Goal: Information Seeking & Learning: Learn about a topic

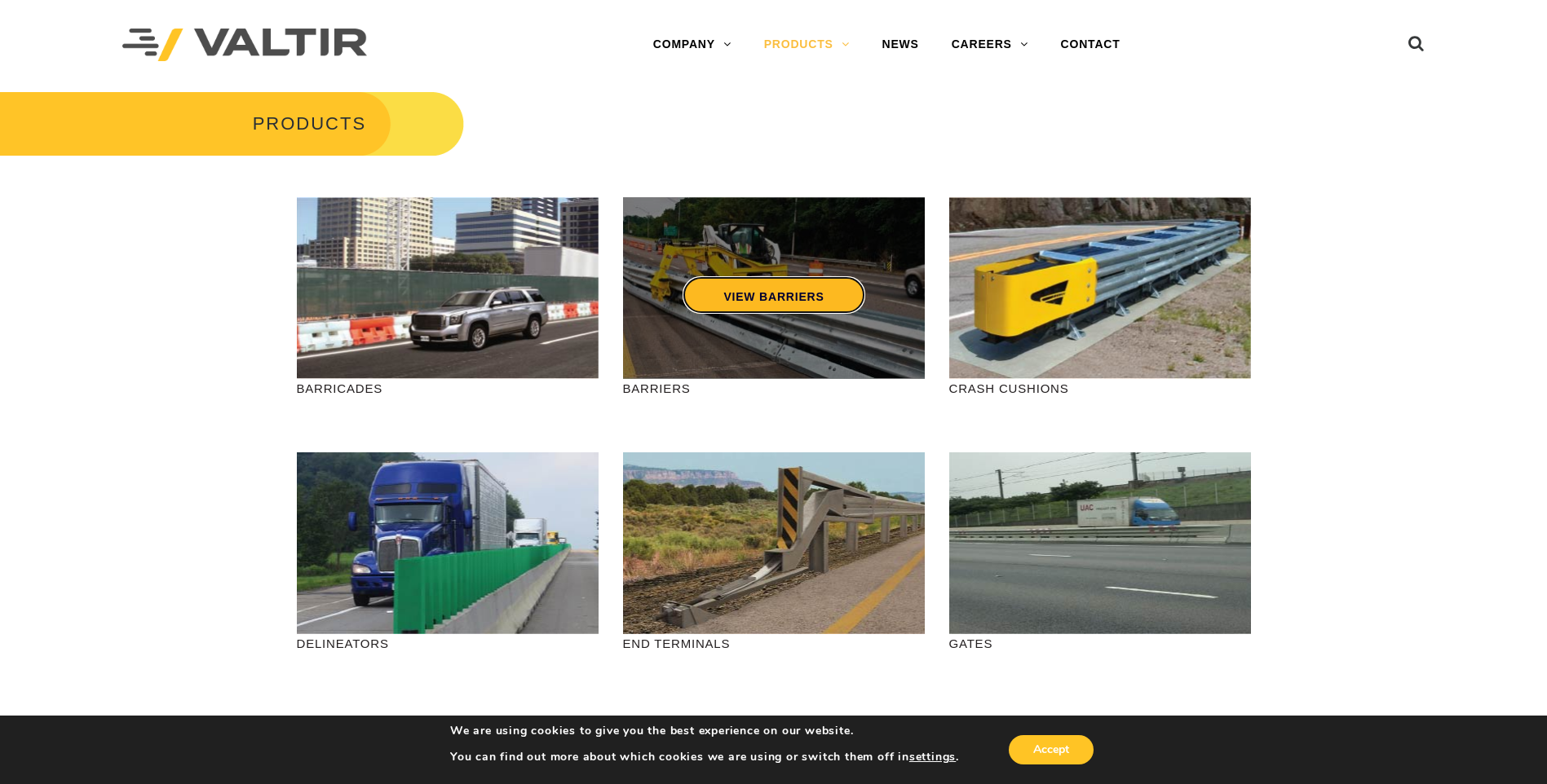
click at [756, 277] on link "VIEW BARRIERS" at bounding box center [773, 295] width 181 height 38
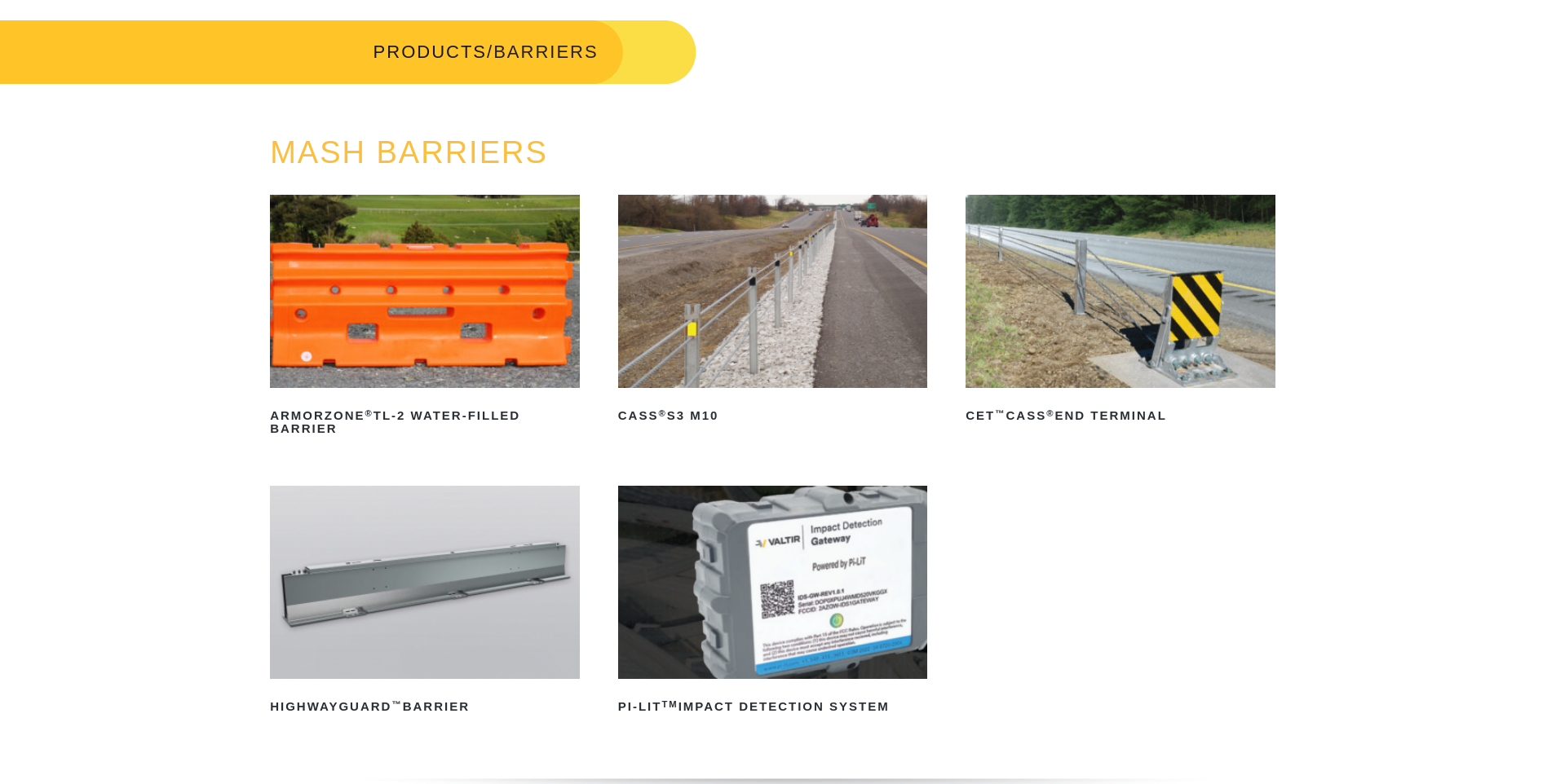
scroll to position [163, 0]
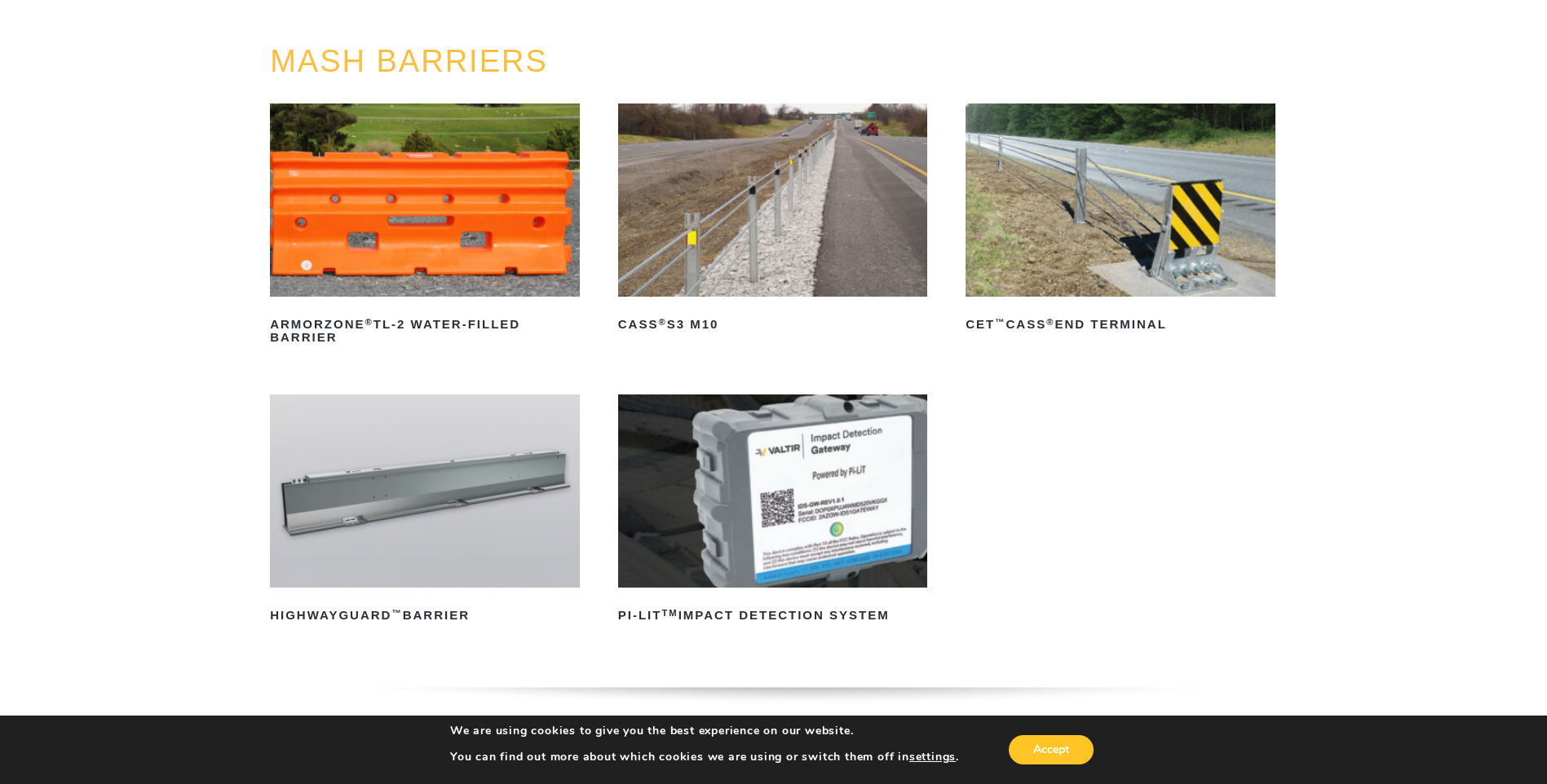
click at [767, 239] on img at bounding box center [773, 200] width 310 height 193
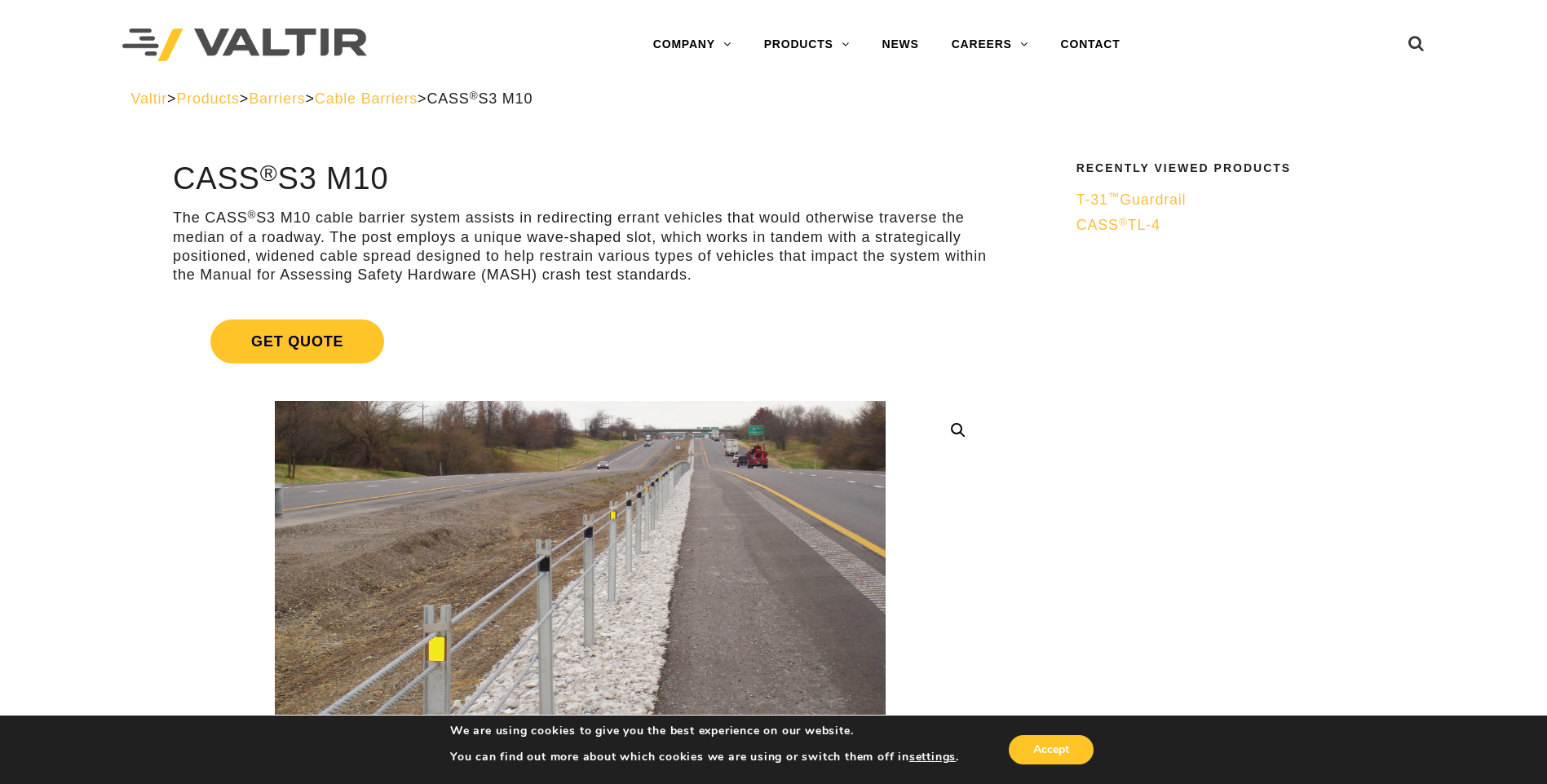
click at [1157, 228] on span "CASS ® TL-4" at bounding box center [1118, 224] width 84 height 16
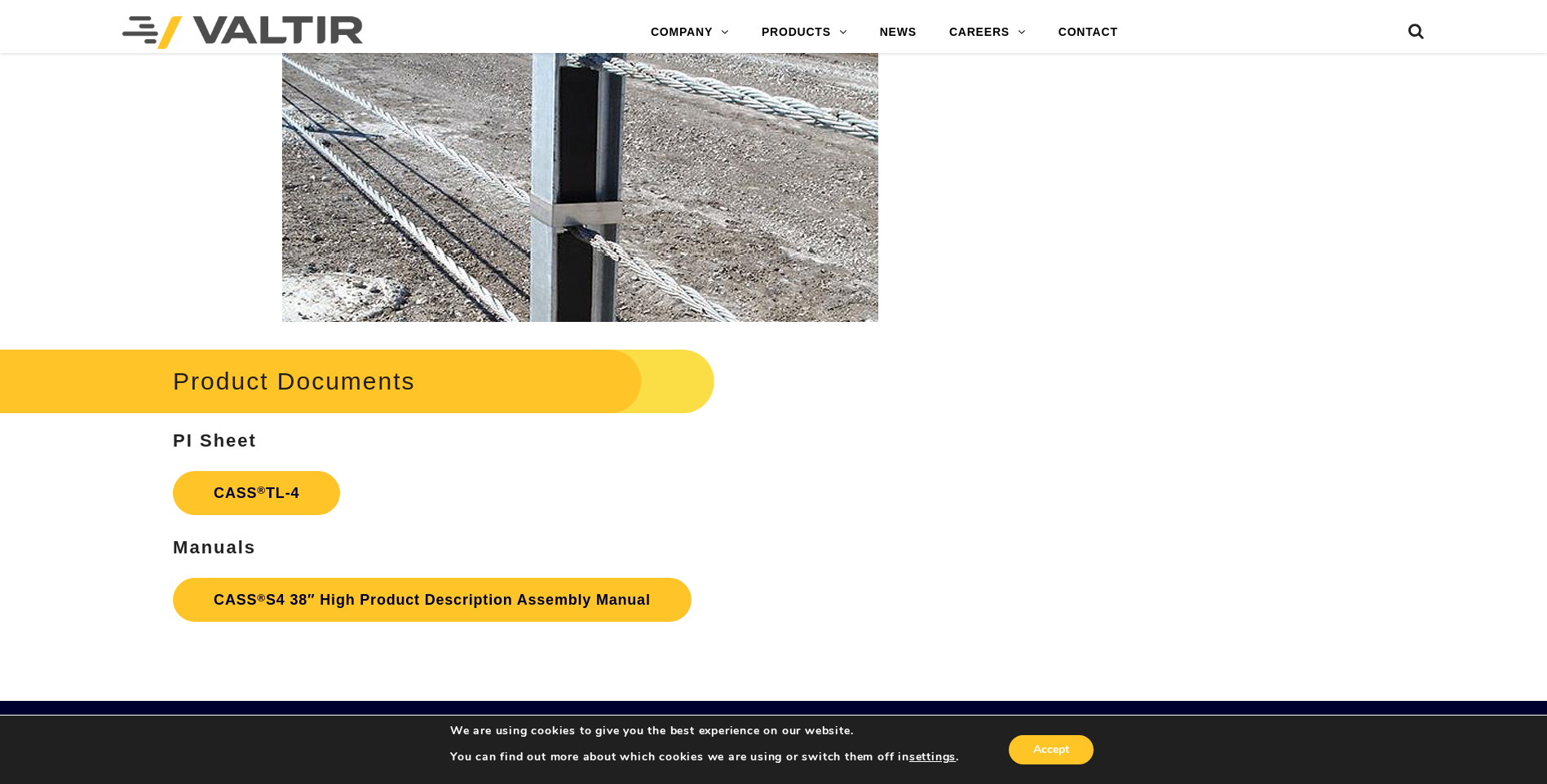
scroll to position [2609, 0]
